Goal: Transaction & Acquisition: Purchase product/service

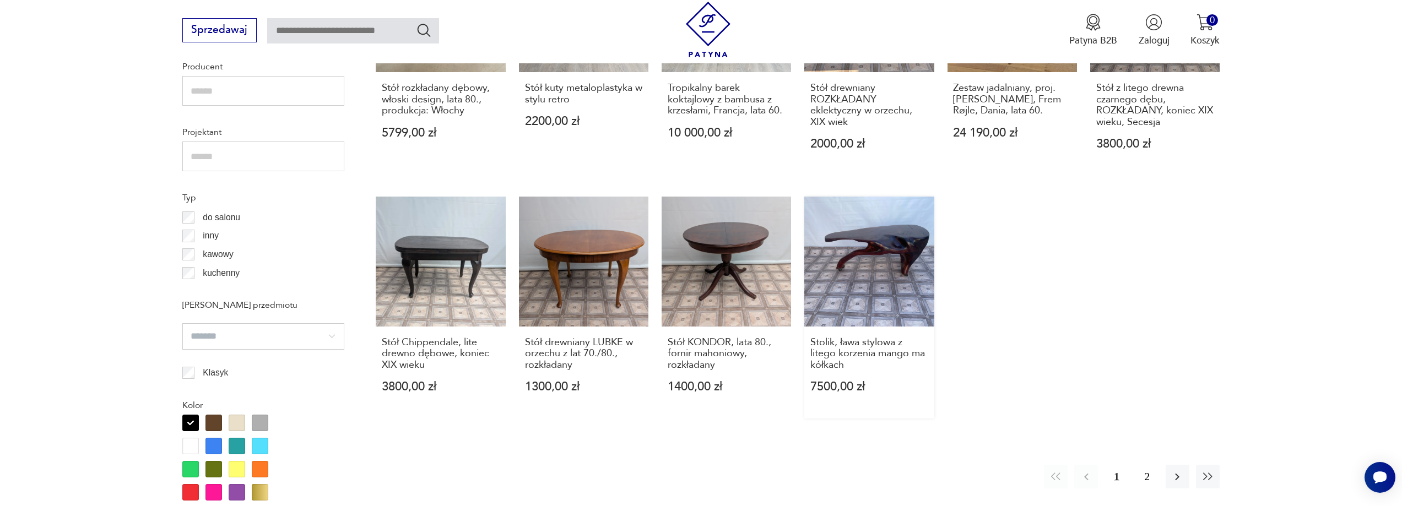
scroll to position [995, 0]
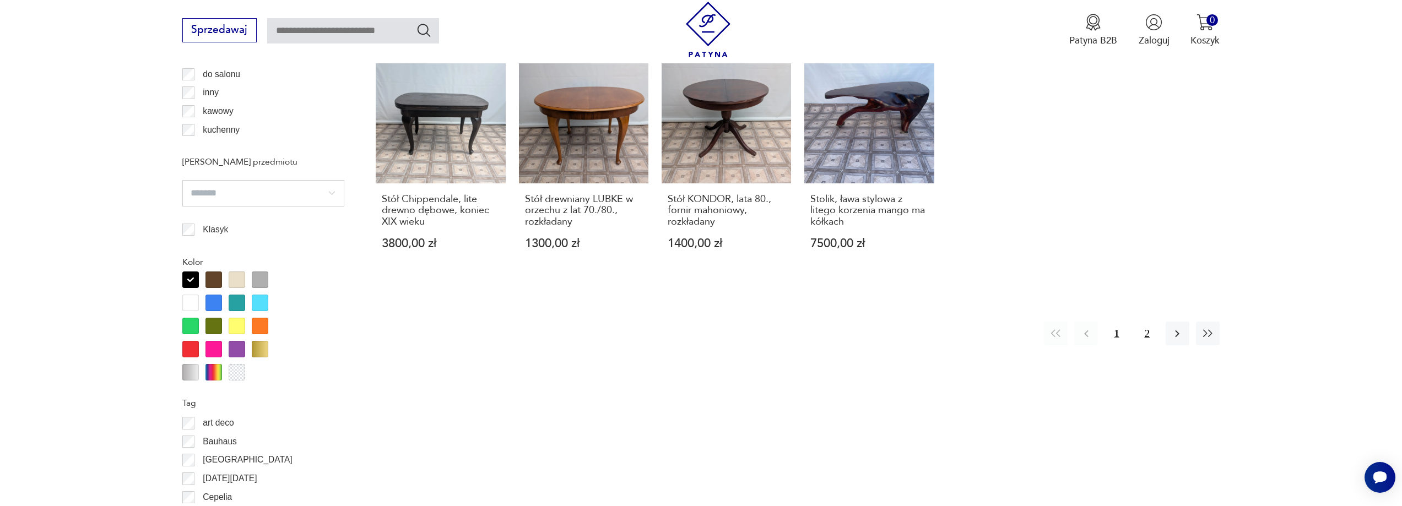
click at [1146, 327] on button "2" at bounding box center [1147, 334] width 24 height 24
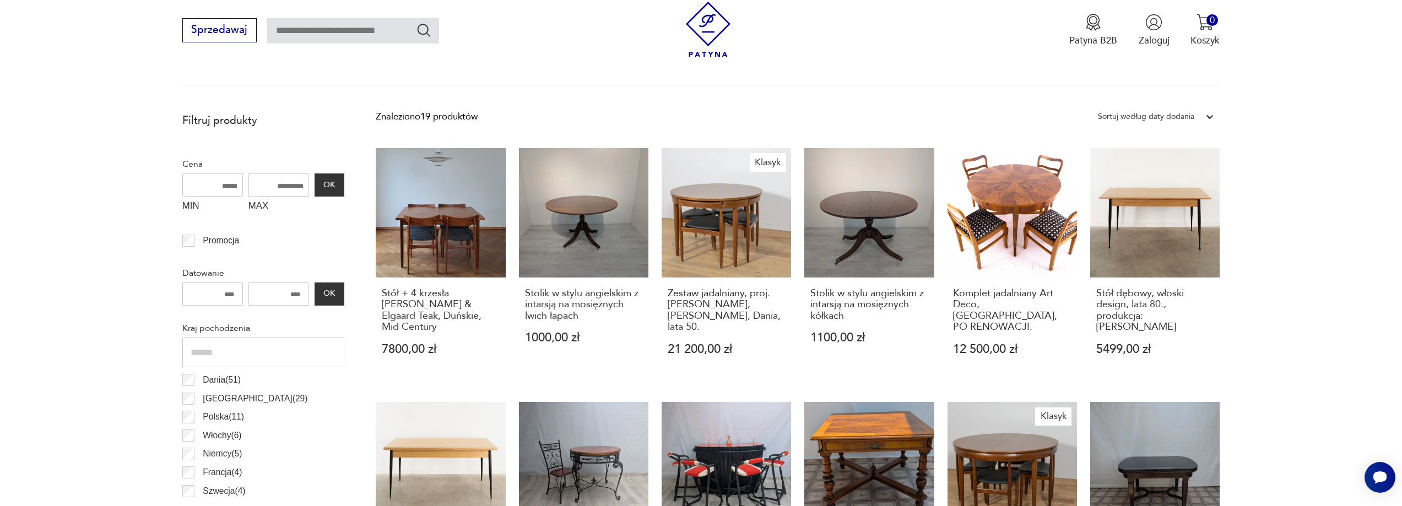
scroll to position [334, 0]
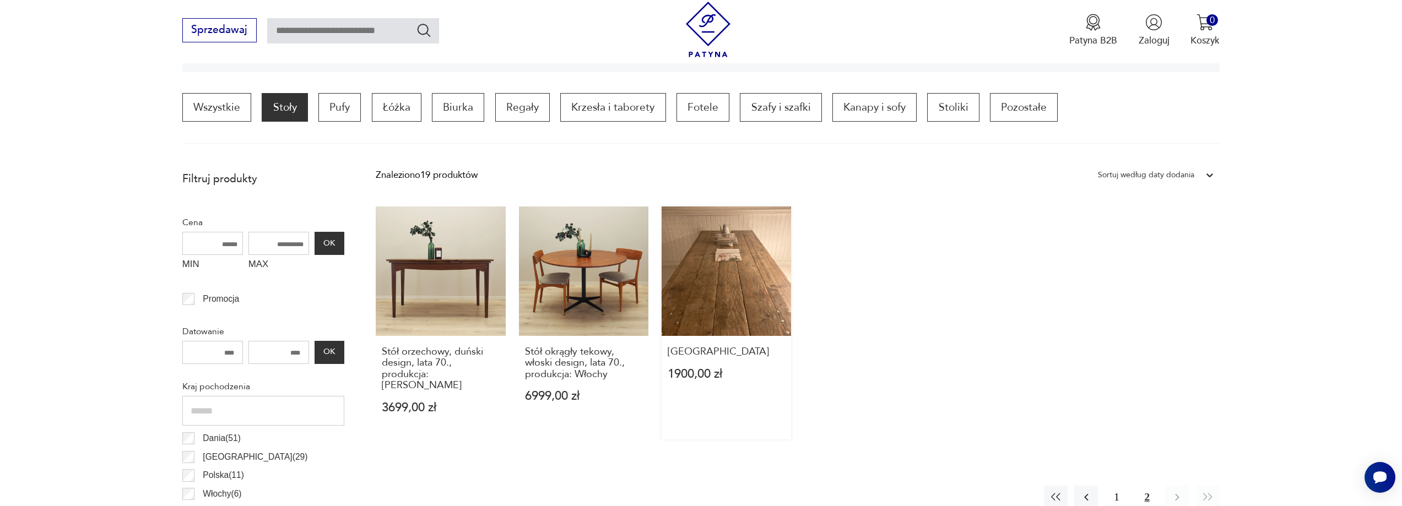
click at [711, 289] on link "Stary stół industrialny 1900,00 zł" at bounding box center [726, 323] width 129 height 233
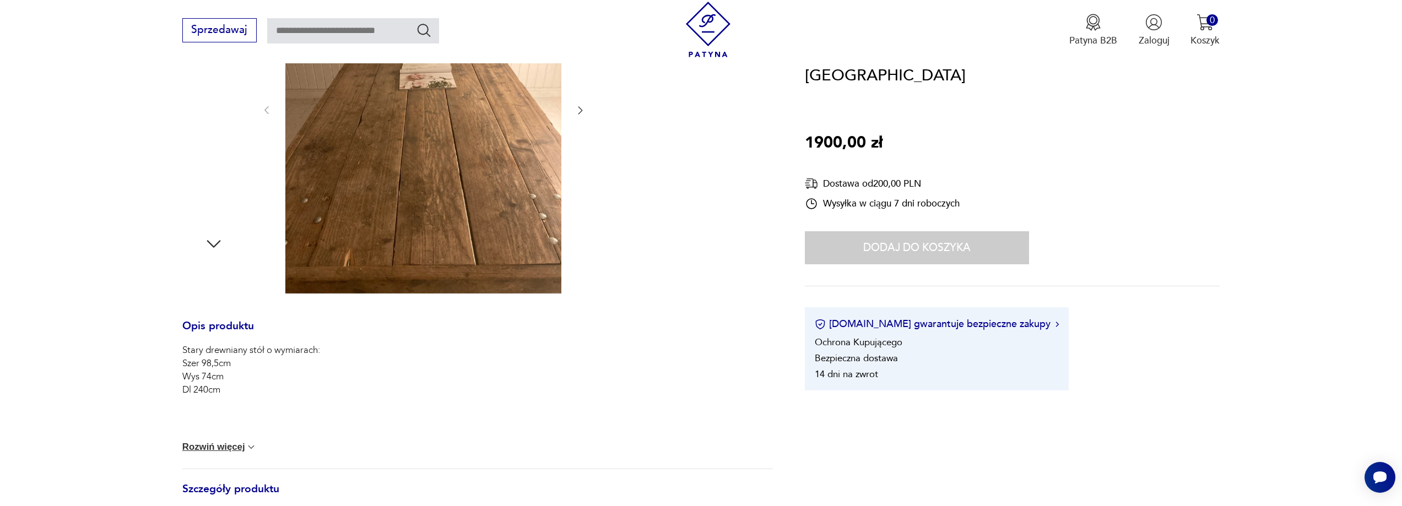
scroll to position [165, 0]
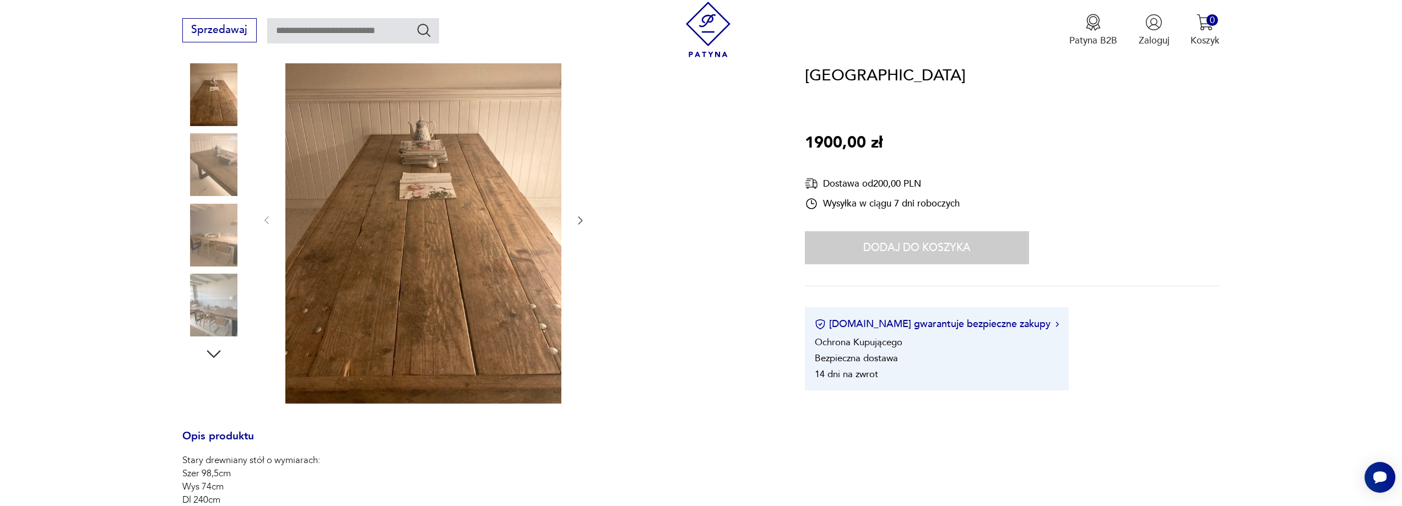
click at [581, 219] on icon "button" at bounding box center [579, 220] width 11 height 11
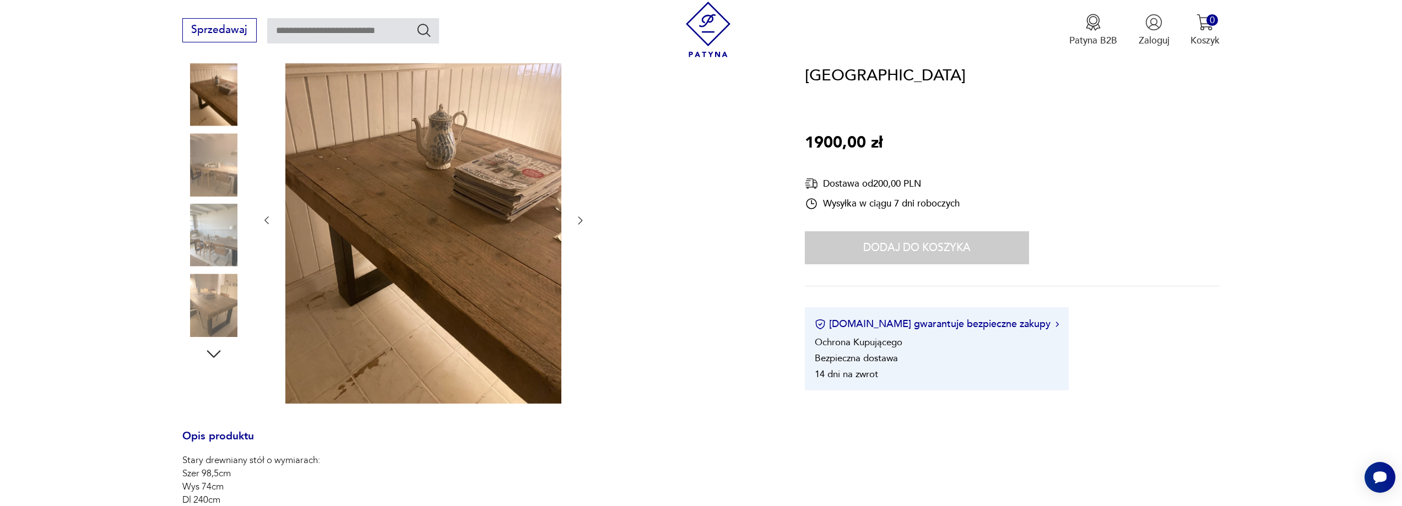
click at [581, 219] on icon "button" at bounding box center [579, 220] width 11 height 11
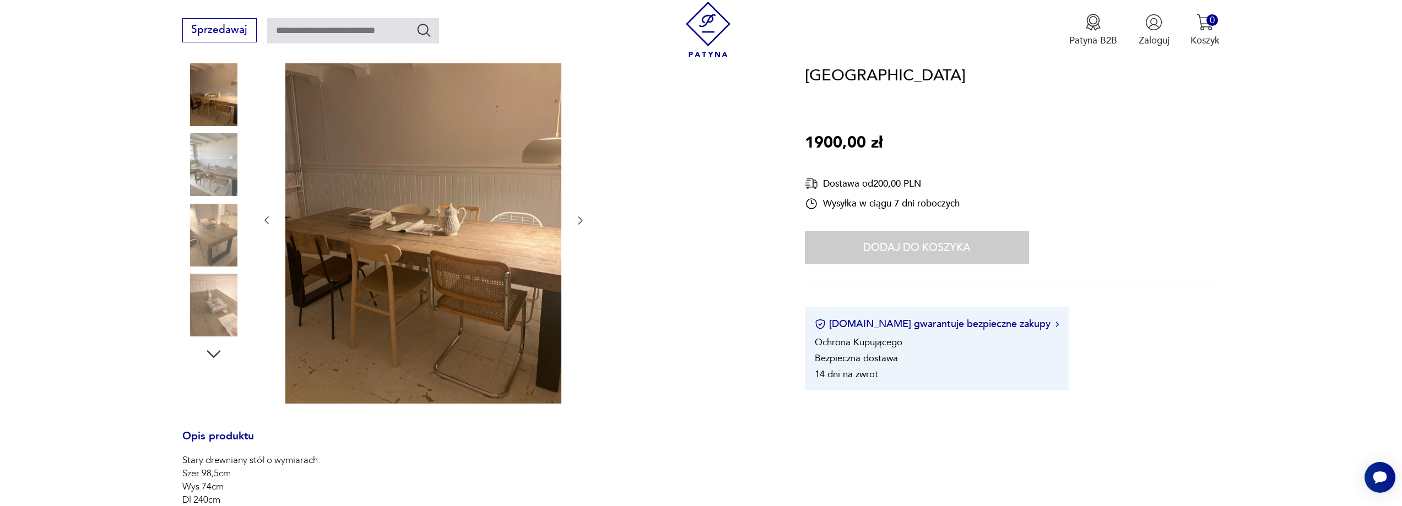
click at [581, 219] on icon "button" at bounding box center [579, 220] width 11 height 11
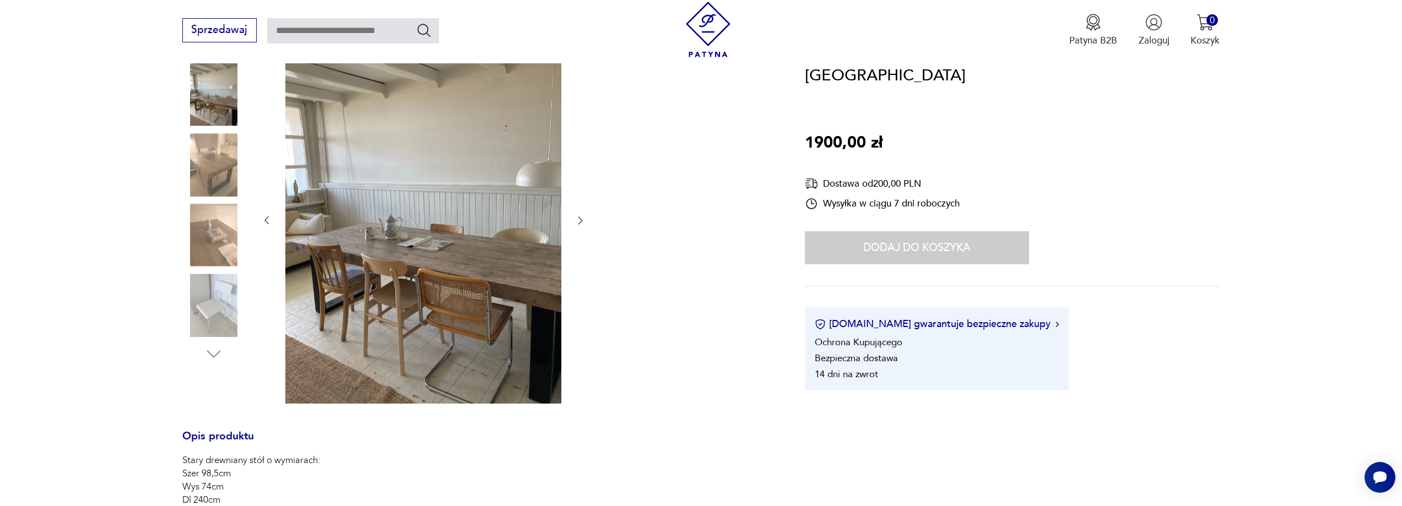
click at [1238, 193] on section "Opis produktu Stary drewniany stół o wymiarach: Szer 98,5cm Wys 74cm Dl 240cm R…" at bounding box center [701, 459] width 1402 height 847
